Goal: Task Accomplishment & Management: Manage account settings

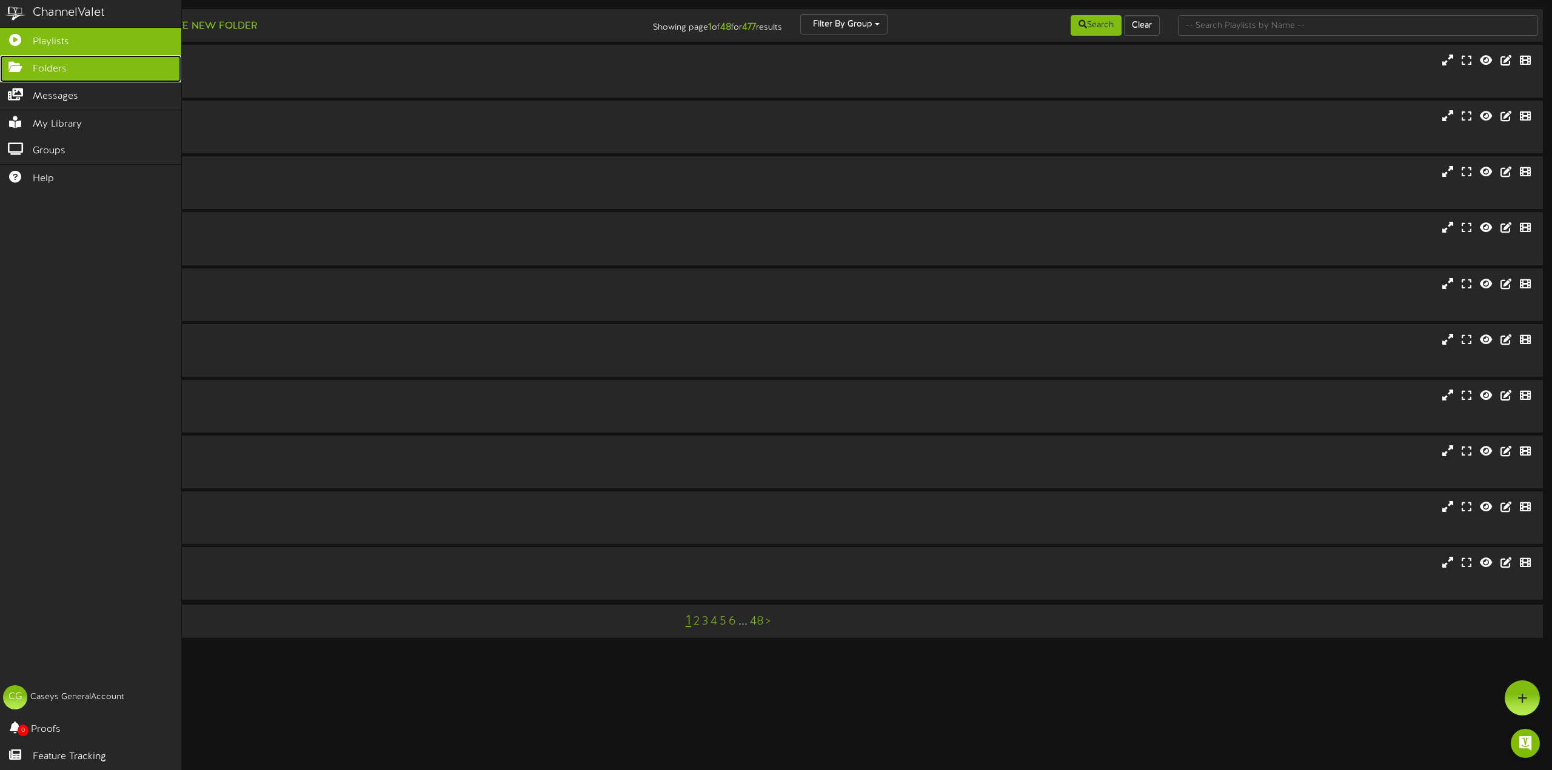
click at [19, 66] on icon at bounding box center [15, 65] width 30 height 9
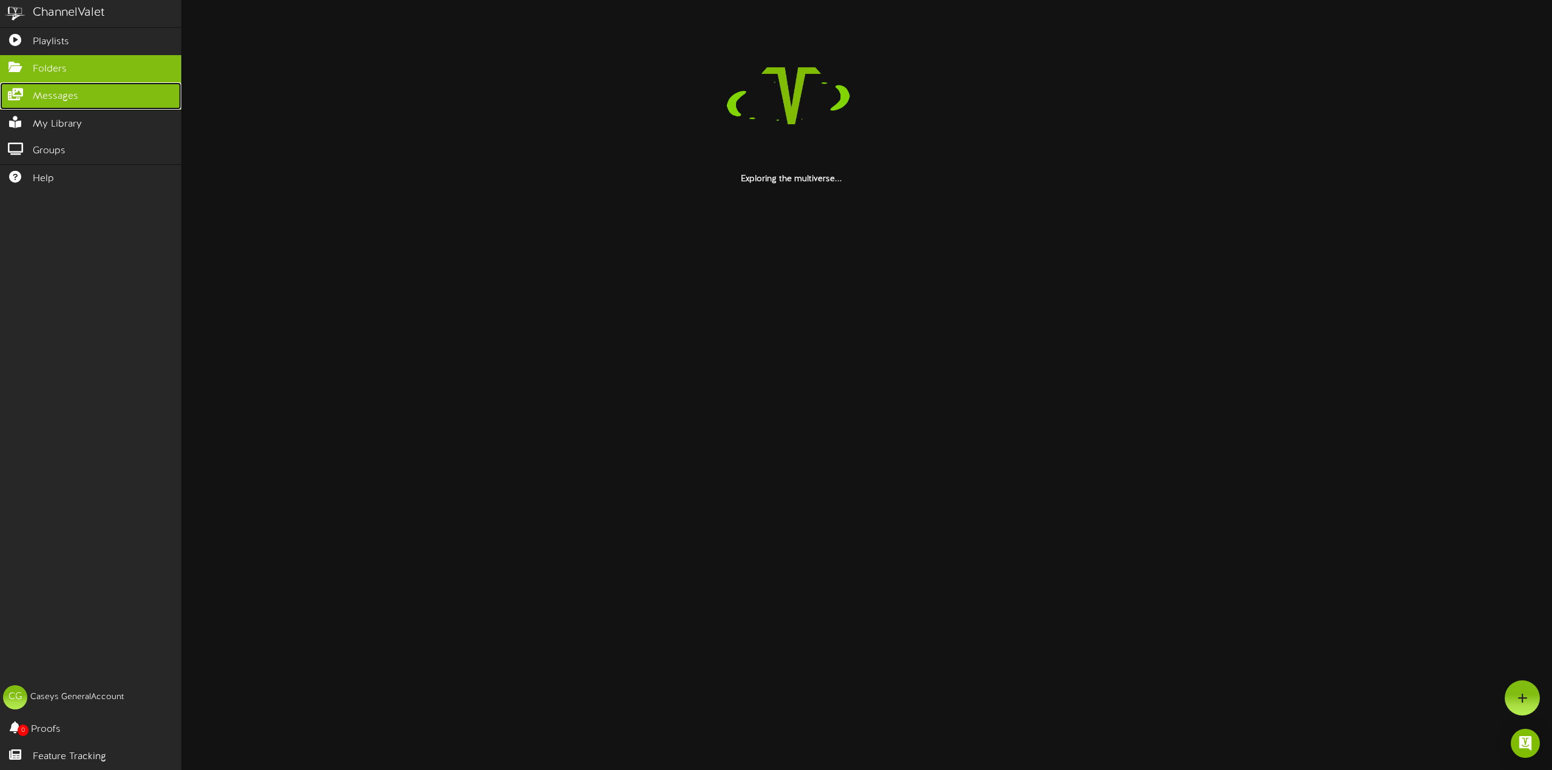
click at [48, 97] on span "Messages" at bounding box center [55, 97] width 45 height 14
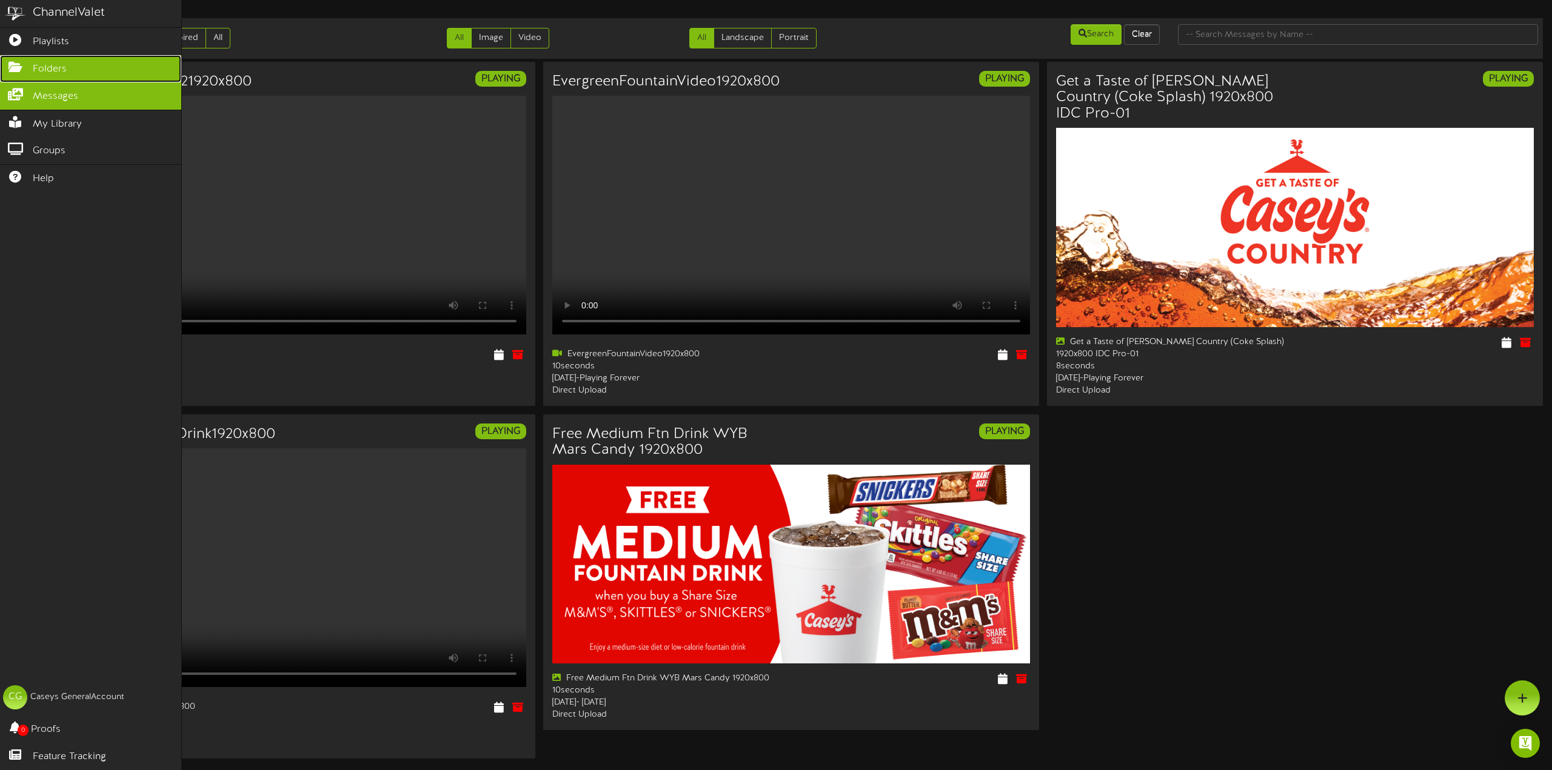
click at [17, 61] on icon at bounding box center [15, 65] width 30 height 9
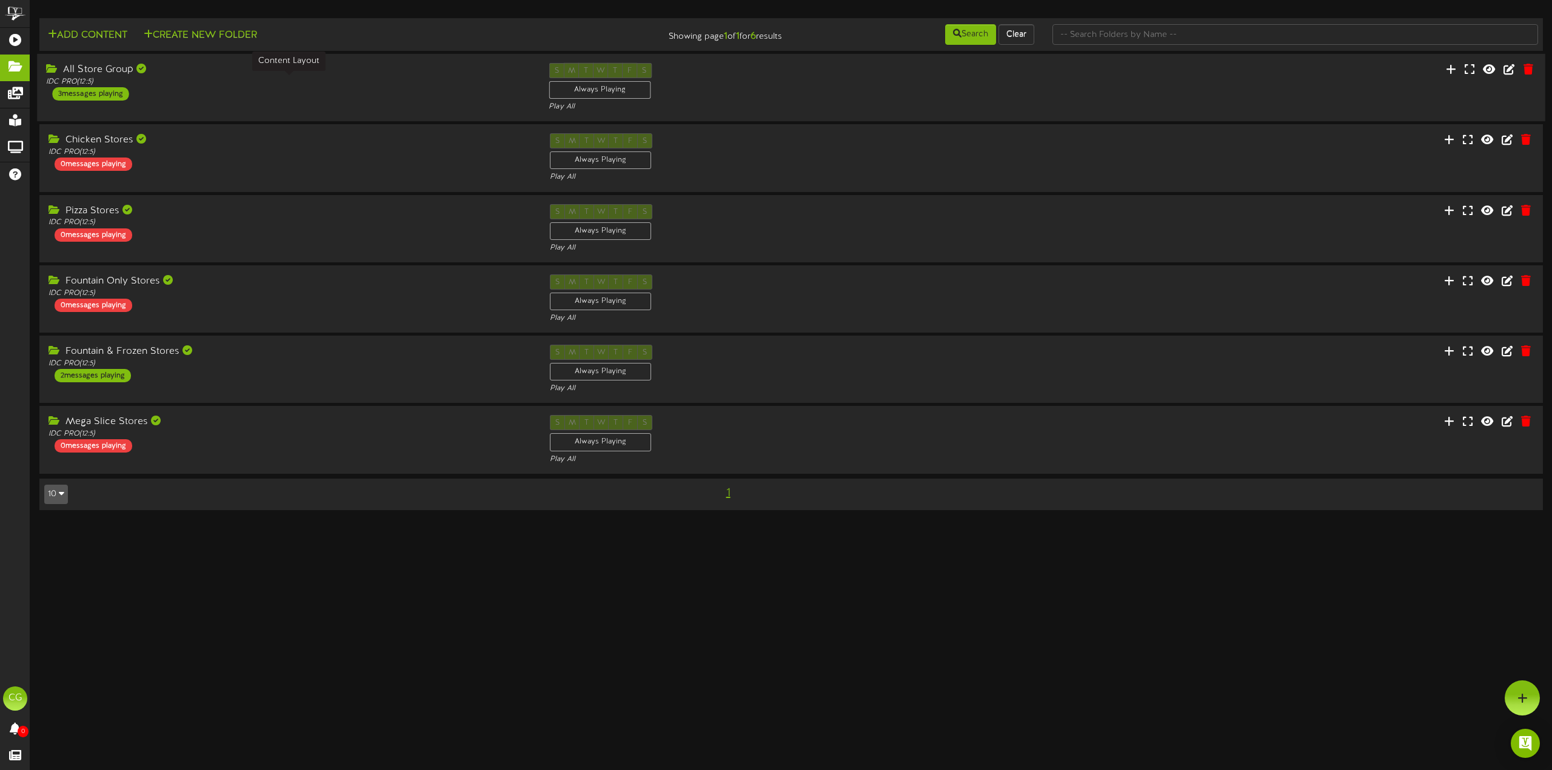
click at [198, 79] on div "IDC PRO ( 12:5 )" at bounding box center [288, 82] width 484 height 10
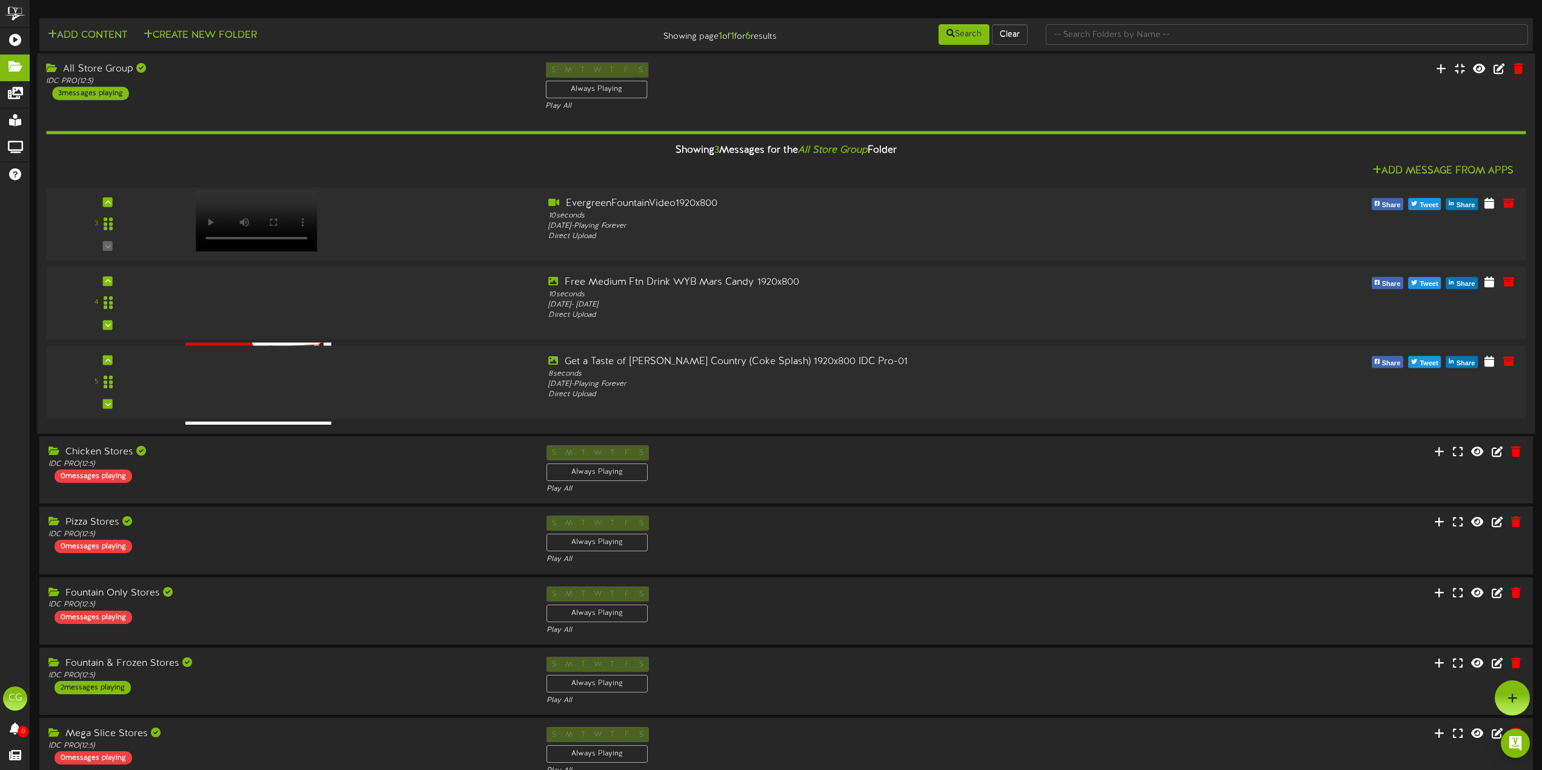
click at [391, 97] on div "All Store Group IDC PRO ( 12:5 ) 3 messages playing" at bounding box center [286, 81] width 499 height 38
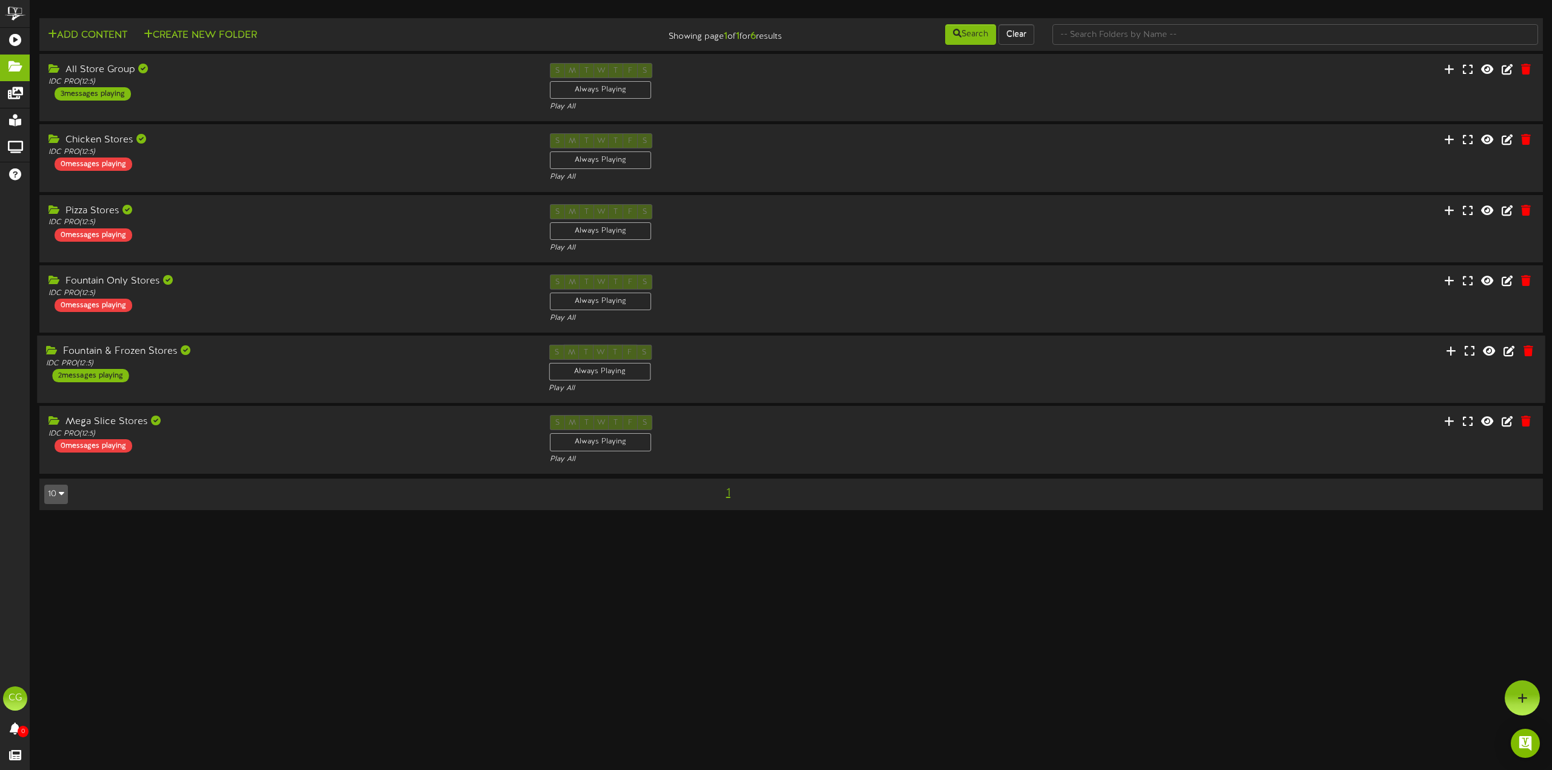
click at [317, 357] on div "Fountain & Frozen Stores" at bounding box center [288, 352] width 484 height 14
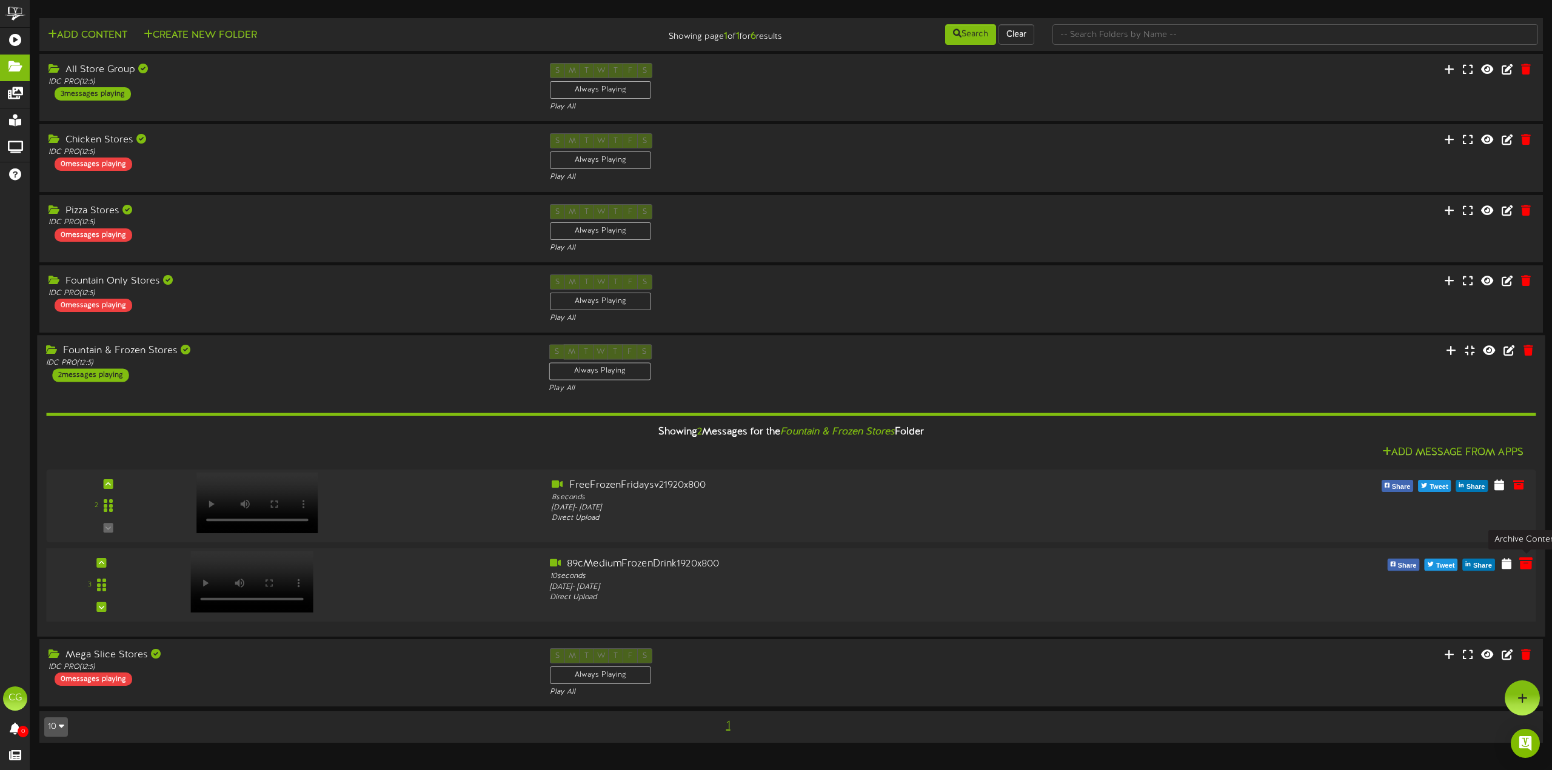
click at [1527, 564] on icon at bounding box center [1525, 563] width 13 height 13
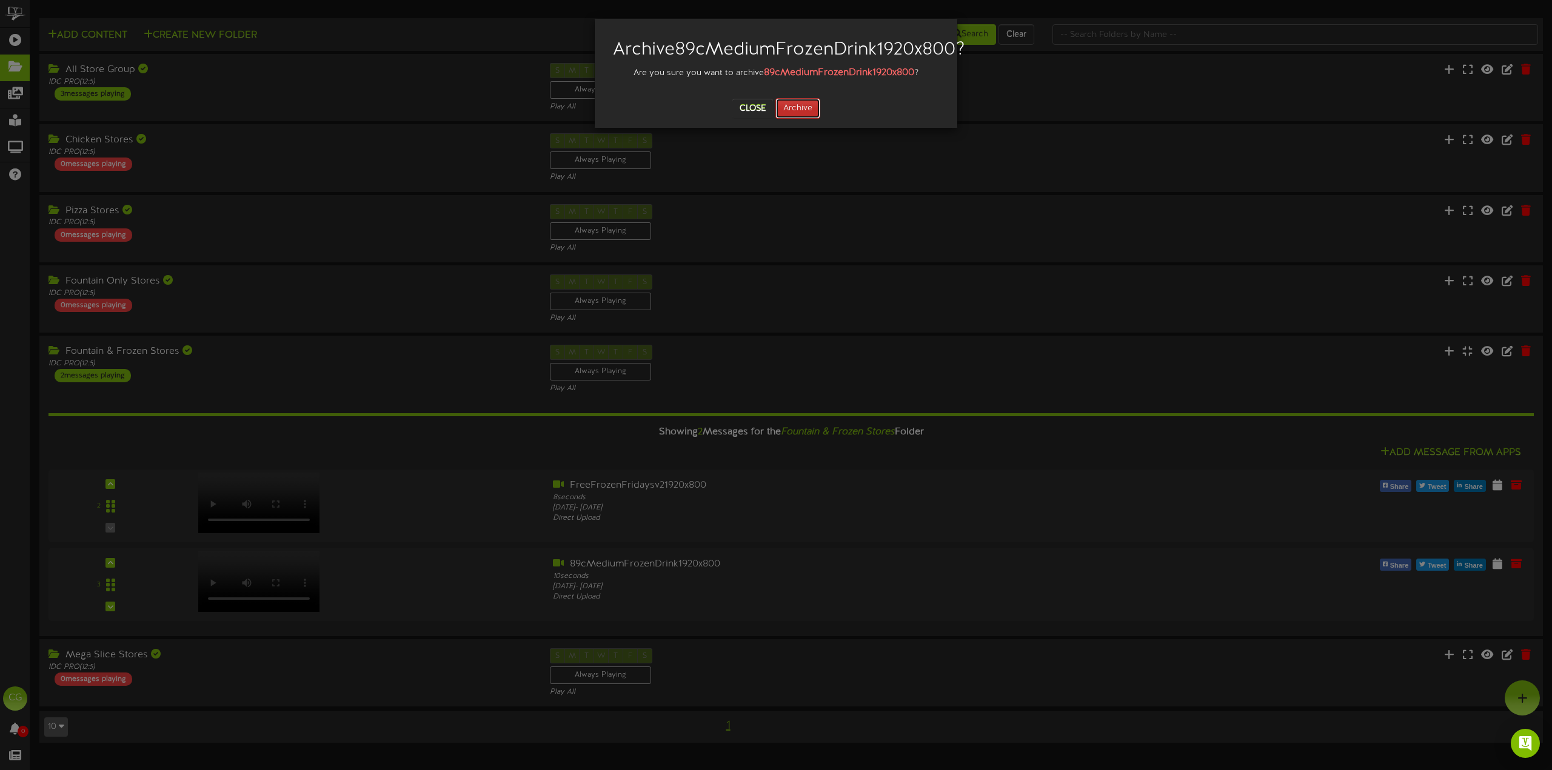
click at [809, 119] on button "Archive" at bounding box center [797, 108] width 45 height 21
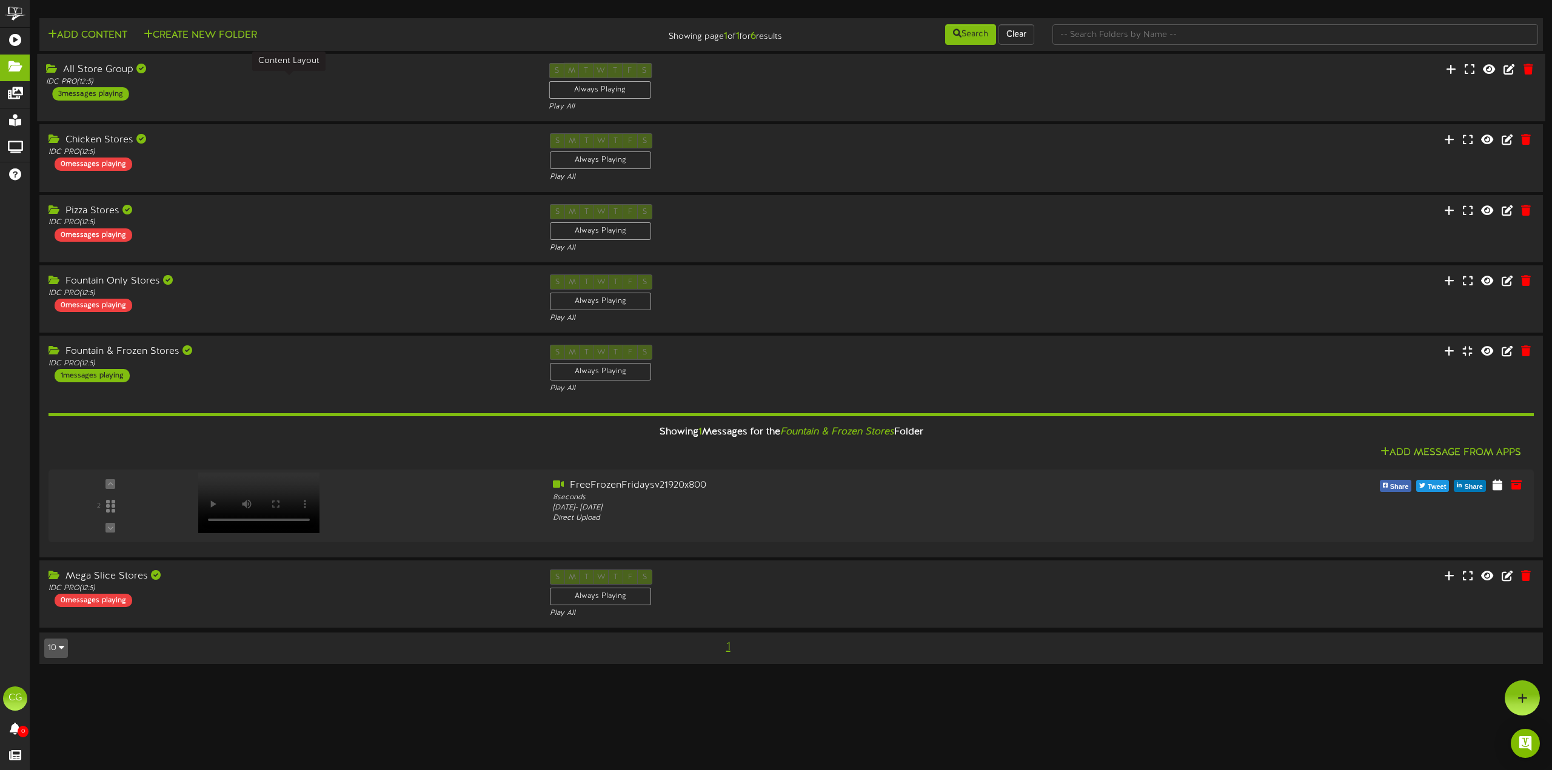
click at [205, 82] on div "IDC PRO ( 12:5 )" at bounding box center [288, 82] width 484 height 10
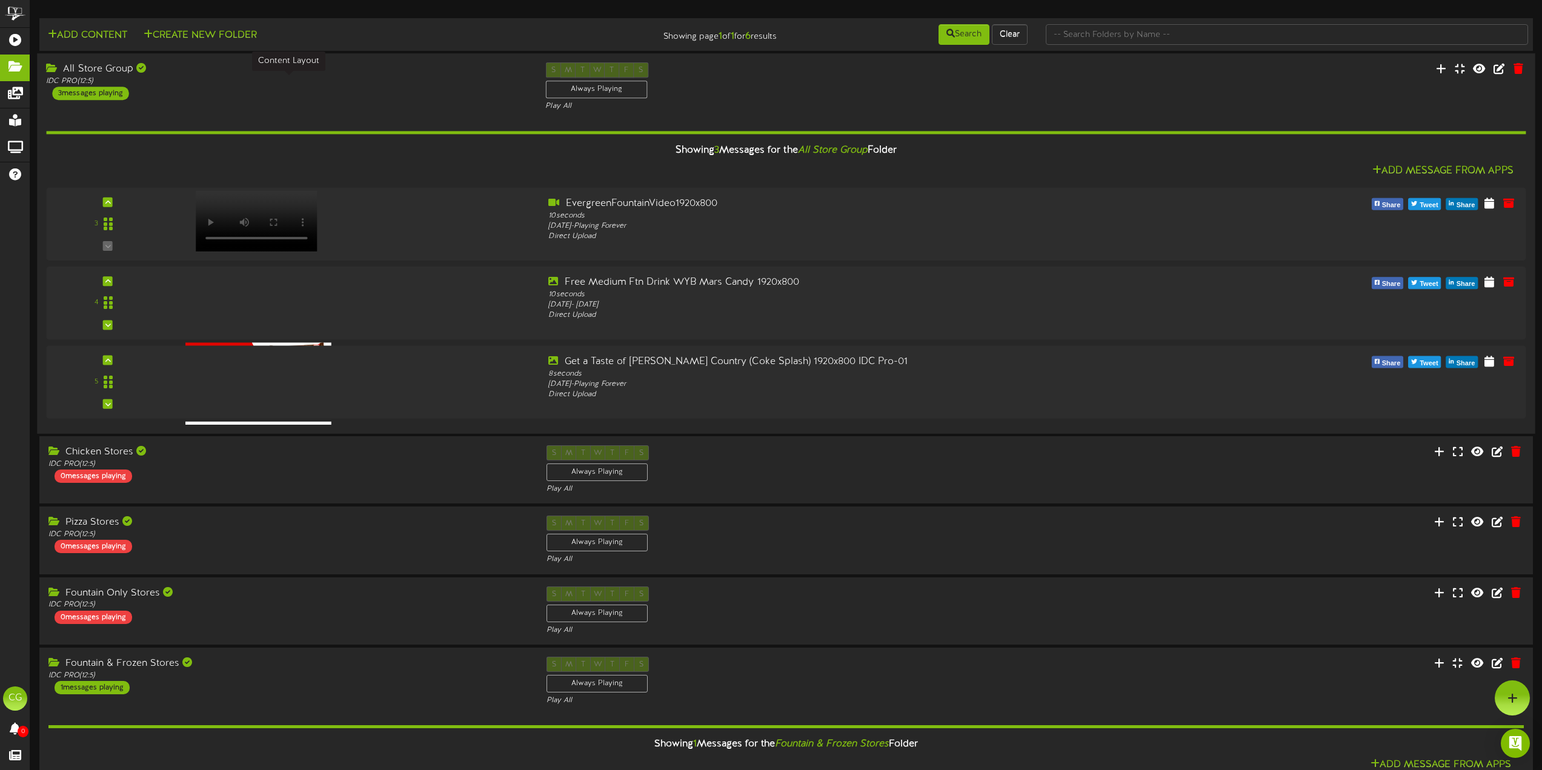
click at [205, 82] on div "IDC PRO ( 12:5 )" at bounding box center [286, 81] width 481 height 10
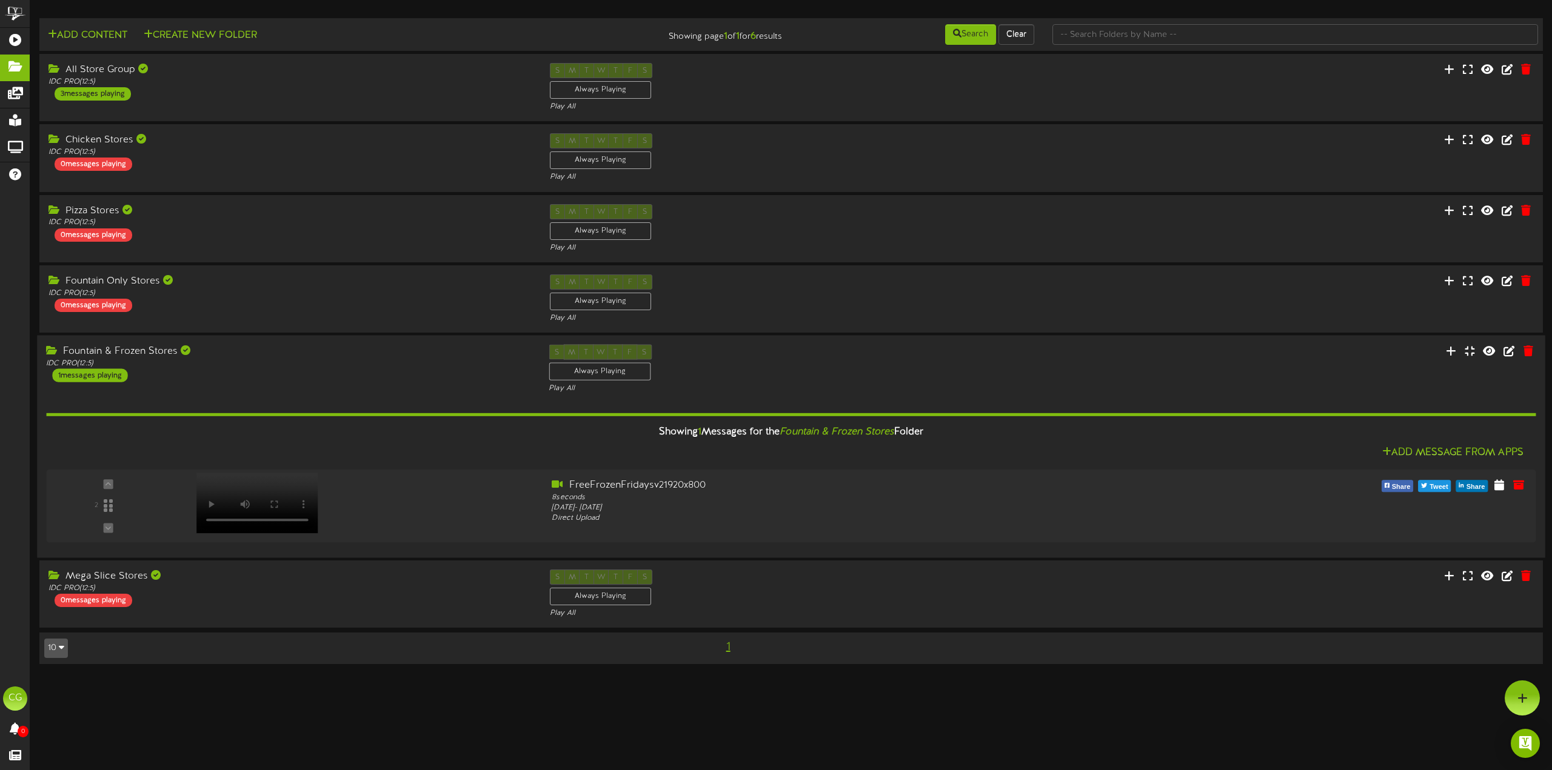
click at [290, 375] on div "Fountain & Frozen Stores IDC PRO ( 12:5 ) 1 messages playing" at bounding box center [288, 364] width 502 height 38
